Goal: Task Accomplishment & Management: Manage account settings

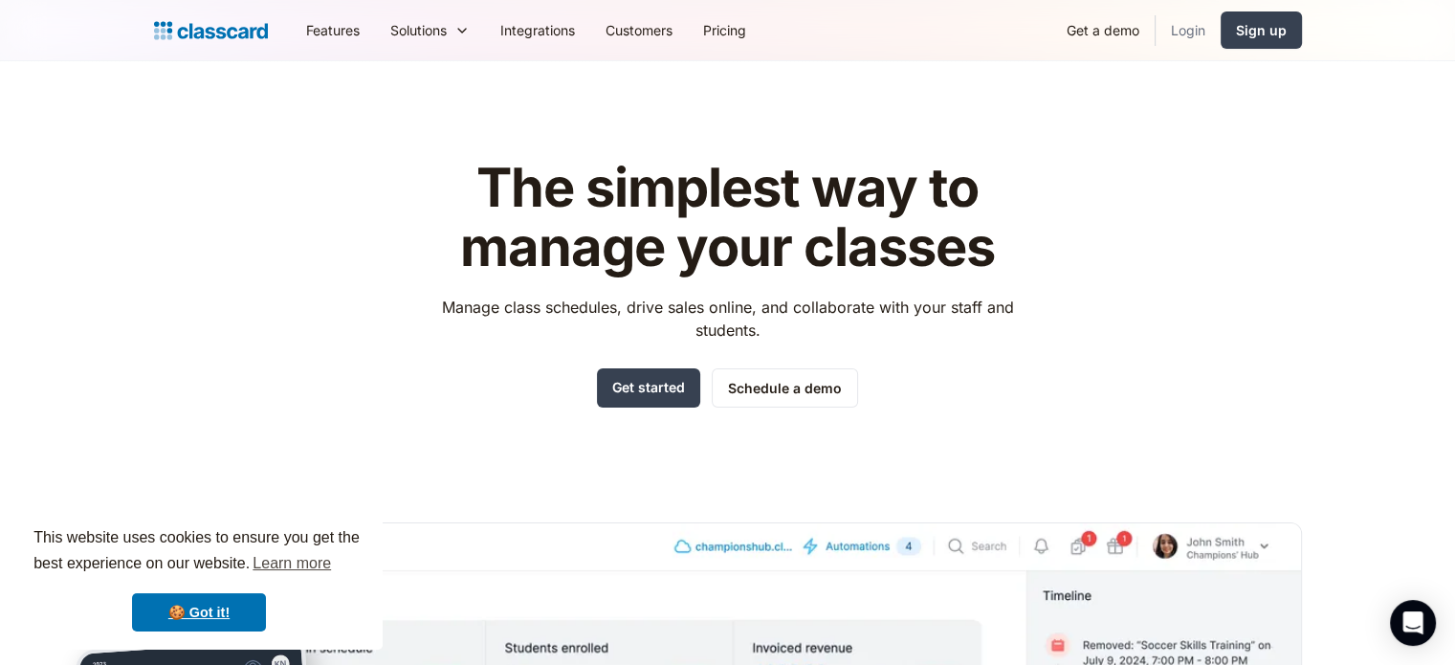
click at [1202, 17] on link "Login" at bounding box center [1188, 30] width 65 height 43
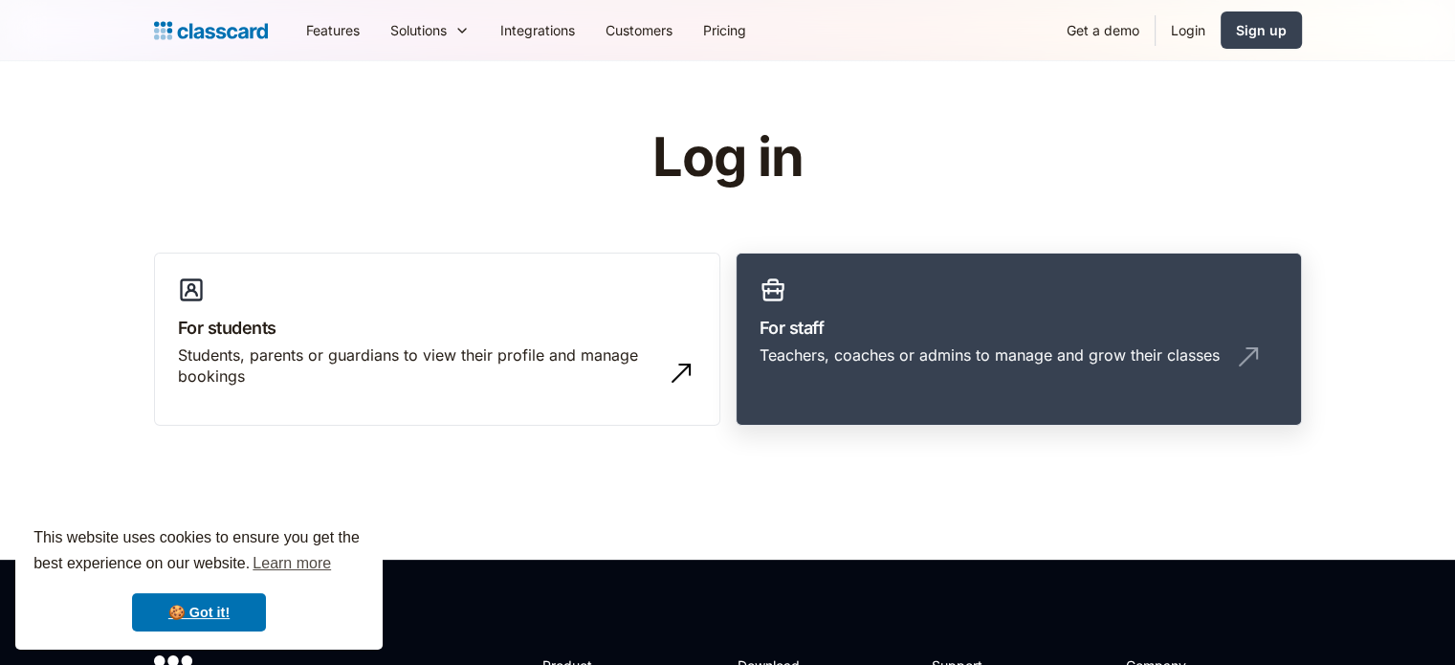
click at [950, 363] on div "Teachers, coaches or admins to manage and grow their classes" at bounding box center [990, 354] width 460 height 21
